Goal: Book appointment/travel/reservation

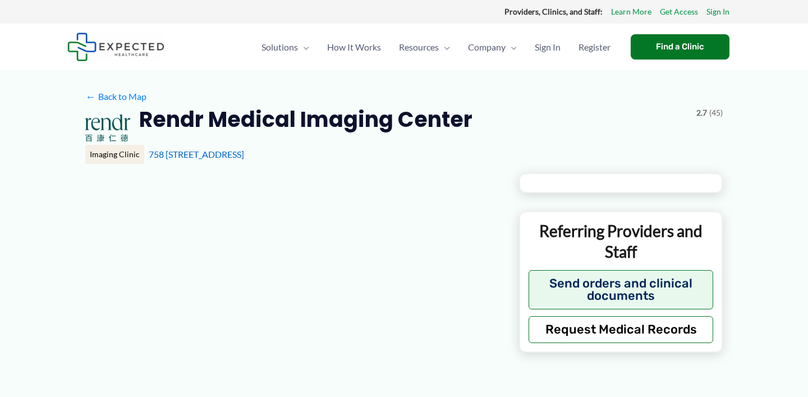
type input "**********"
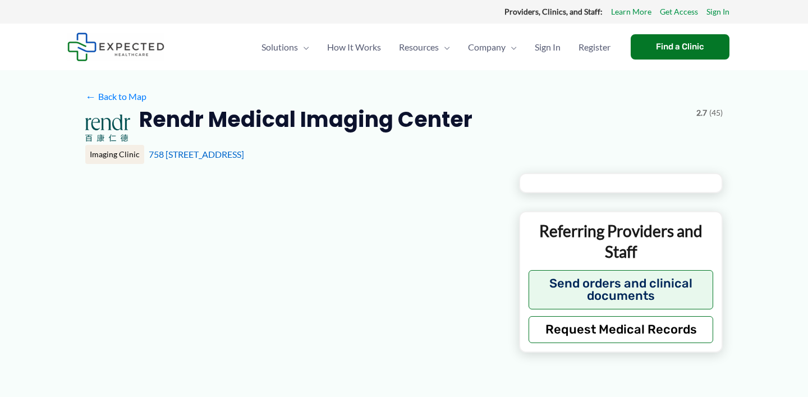
type input "**********"
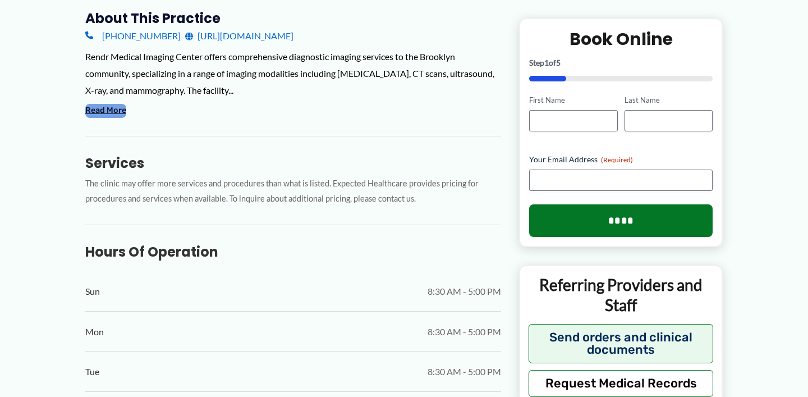
click at [116, 108] on button "Read More" at bounding box center [105, 110] width 41 height 13
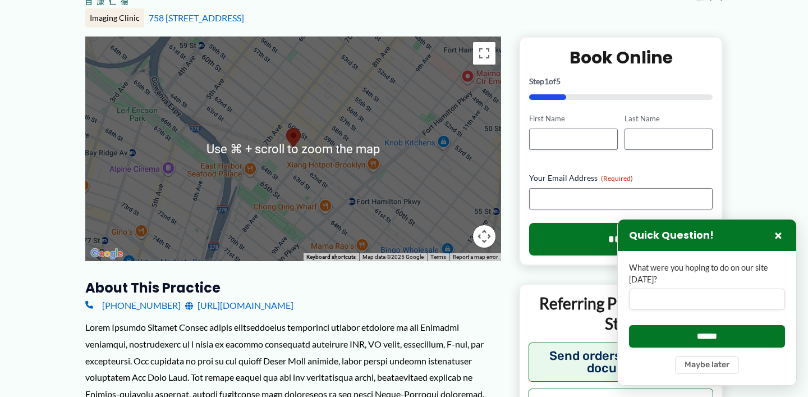
scroll to position [113, 0]
